Goal: Find specific page/section: Find specific page/section

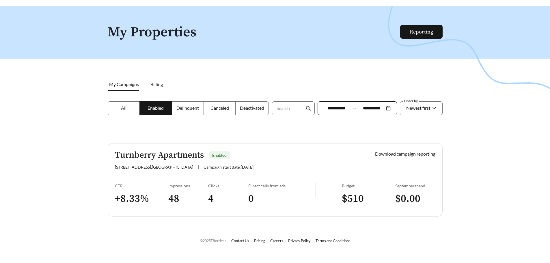
scroll to position [18, 0]
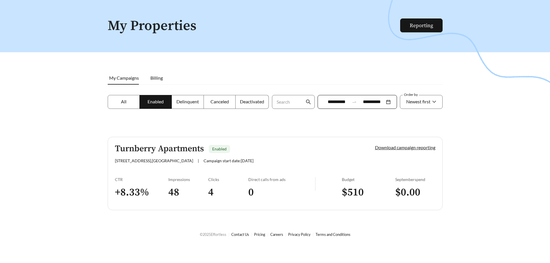
click at [148, 151] on h5 "Turnberry Apartments" at bounding box center [159, 149] width 89 height 10
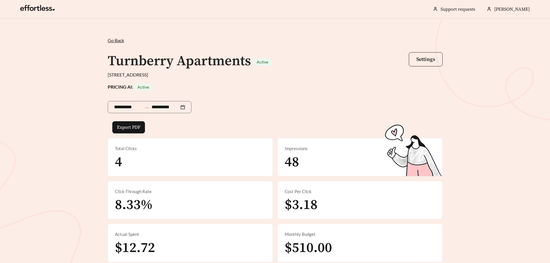
click at [115, 42] on span "Go Back" at bounding box center [116, 40] width 16 height 5
